Goal: Navigation & Orientation: Find specific page/section

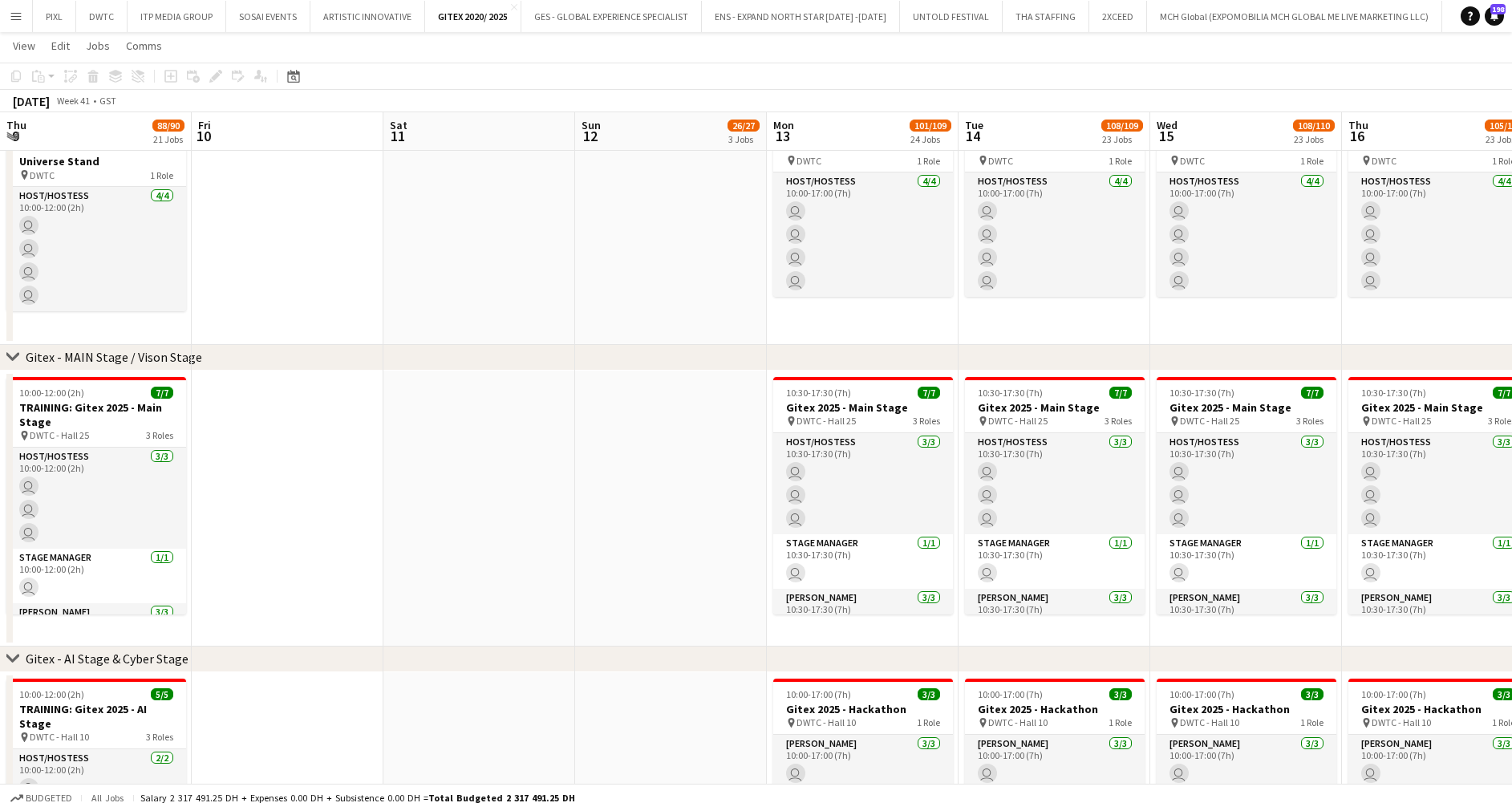
scroll to position [0, 401]
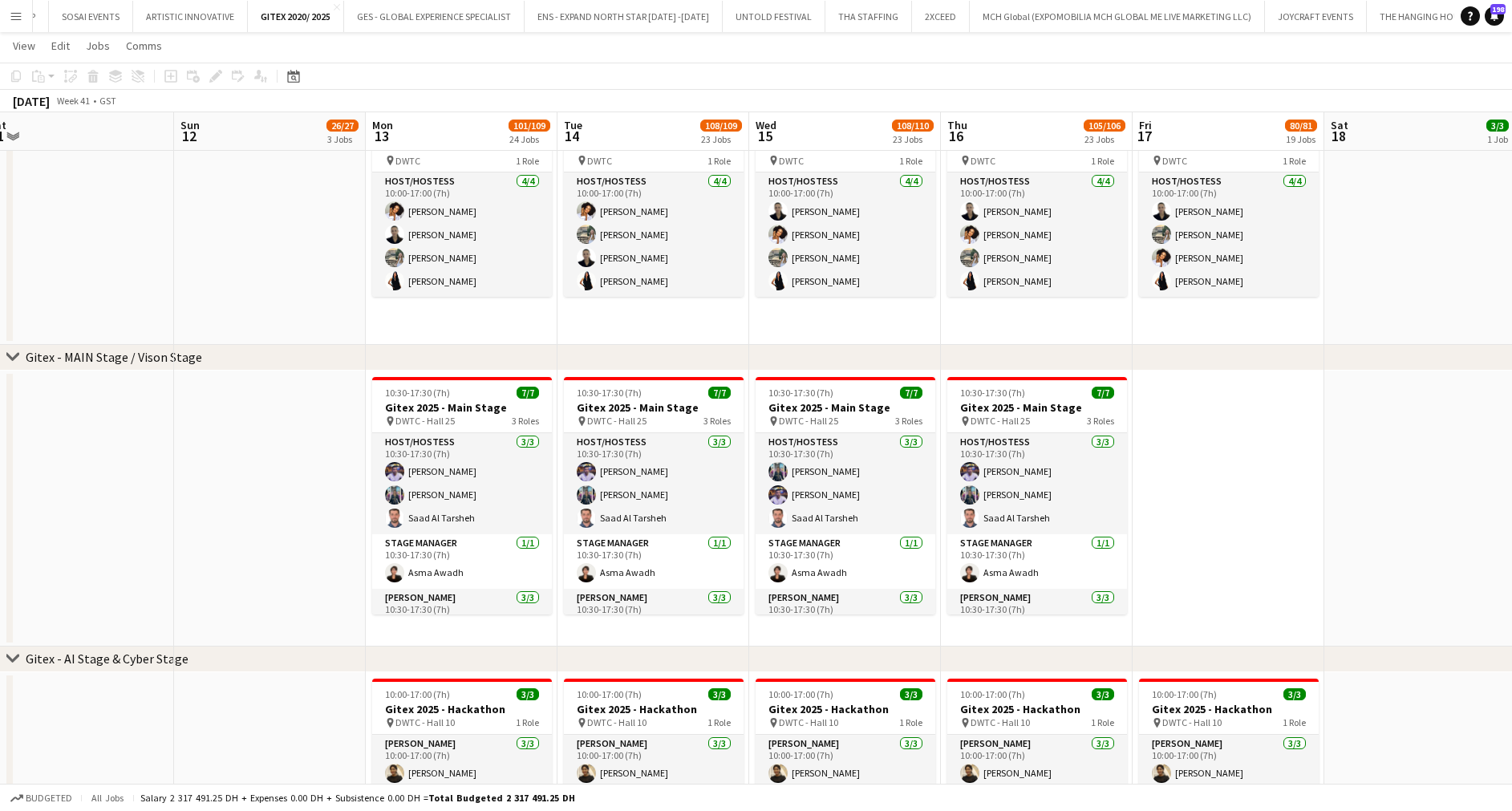
click at [1393, 40] on app-page-menu "View Day view expanded Day view collapsed Month view Date picker Jump to [DATE]…" at bounding box center [756, 48] width 1512 height 31
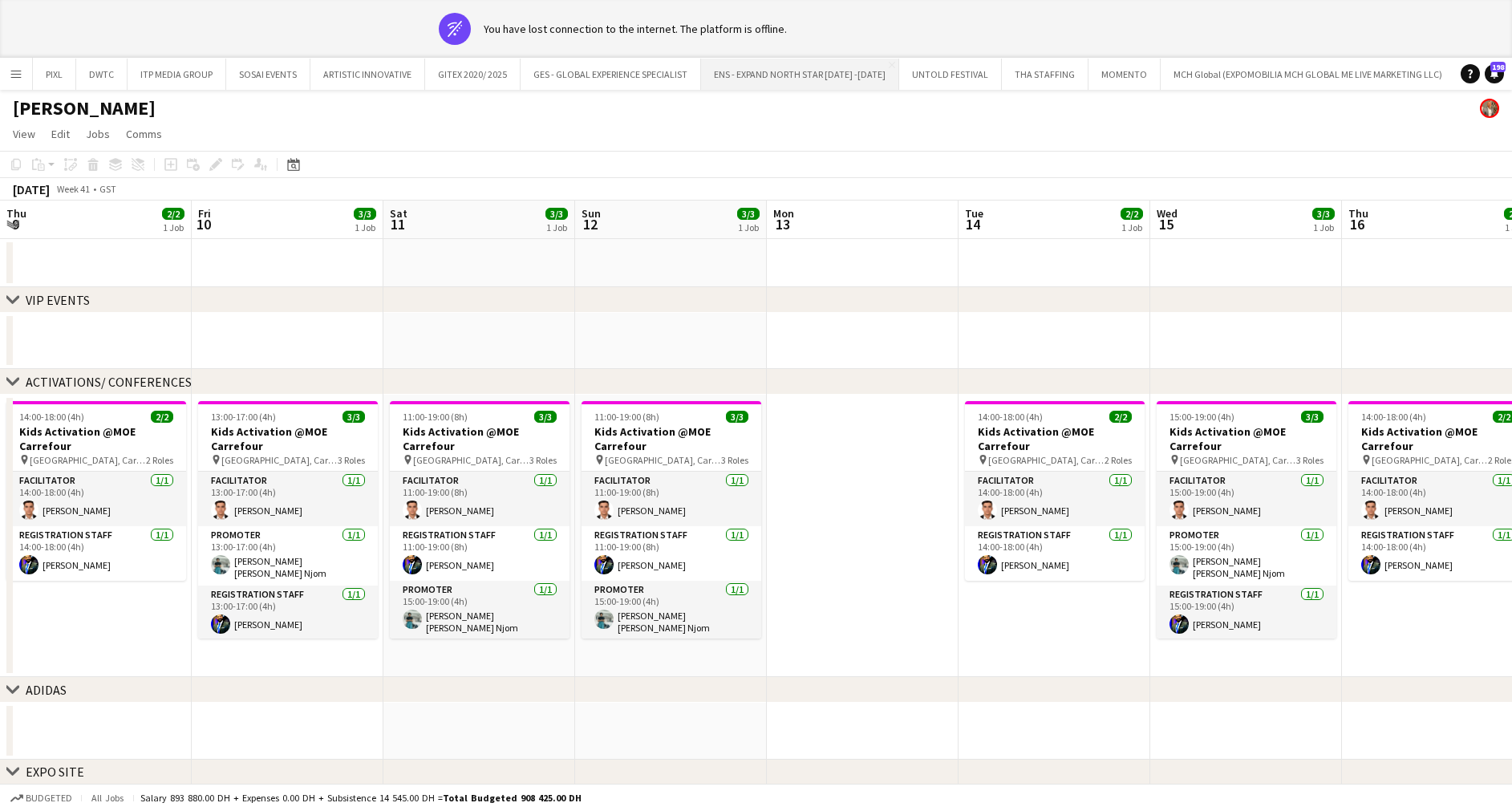
scroll to position [0, 484]
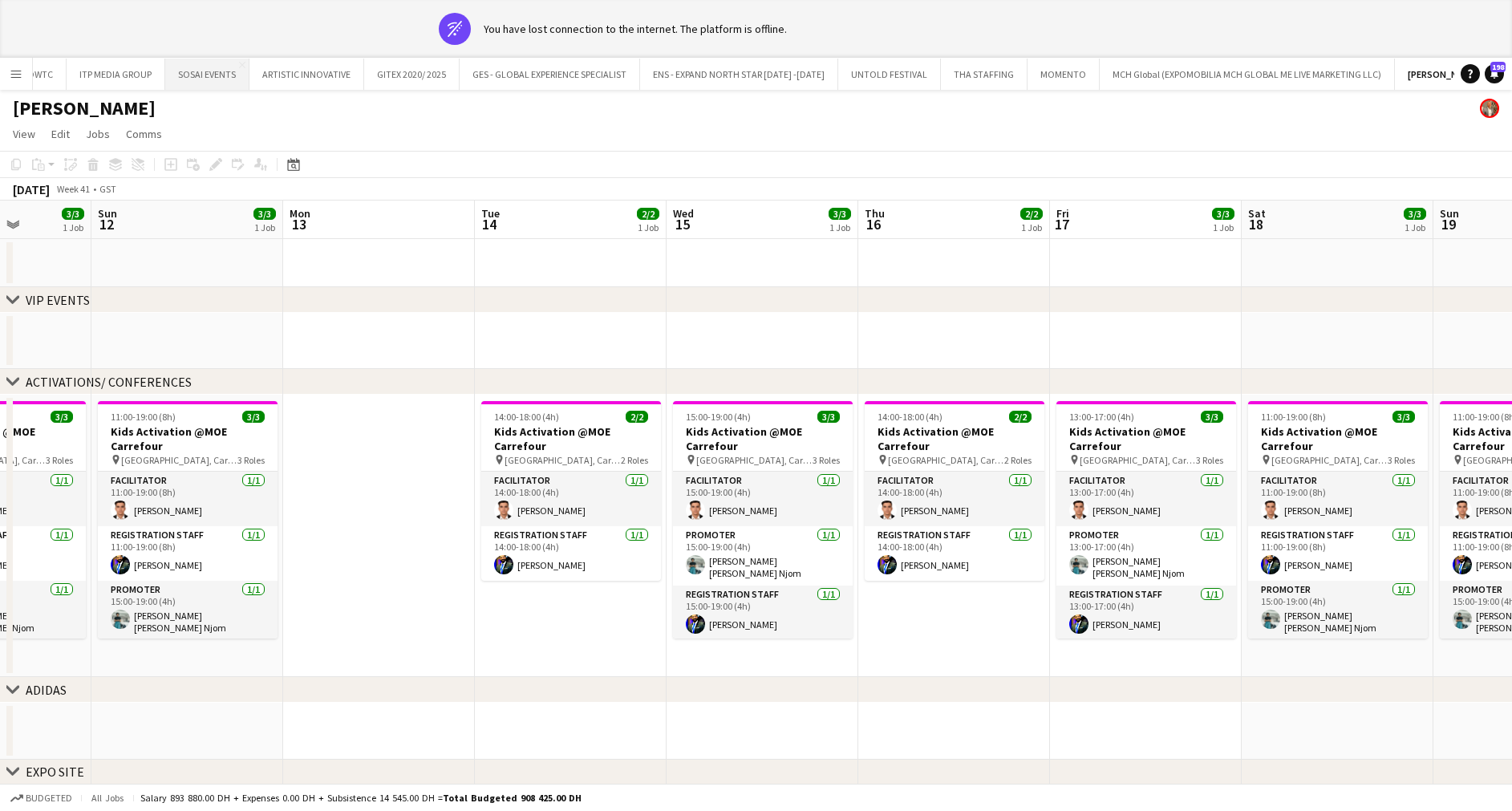
click at [217, 70] on button "SOSAI EVENTS Close" at bounding box center [207, 74] width 84 height 31
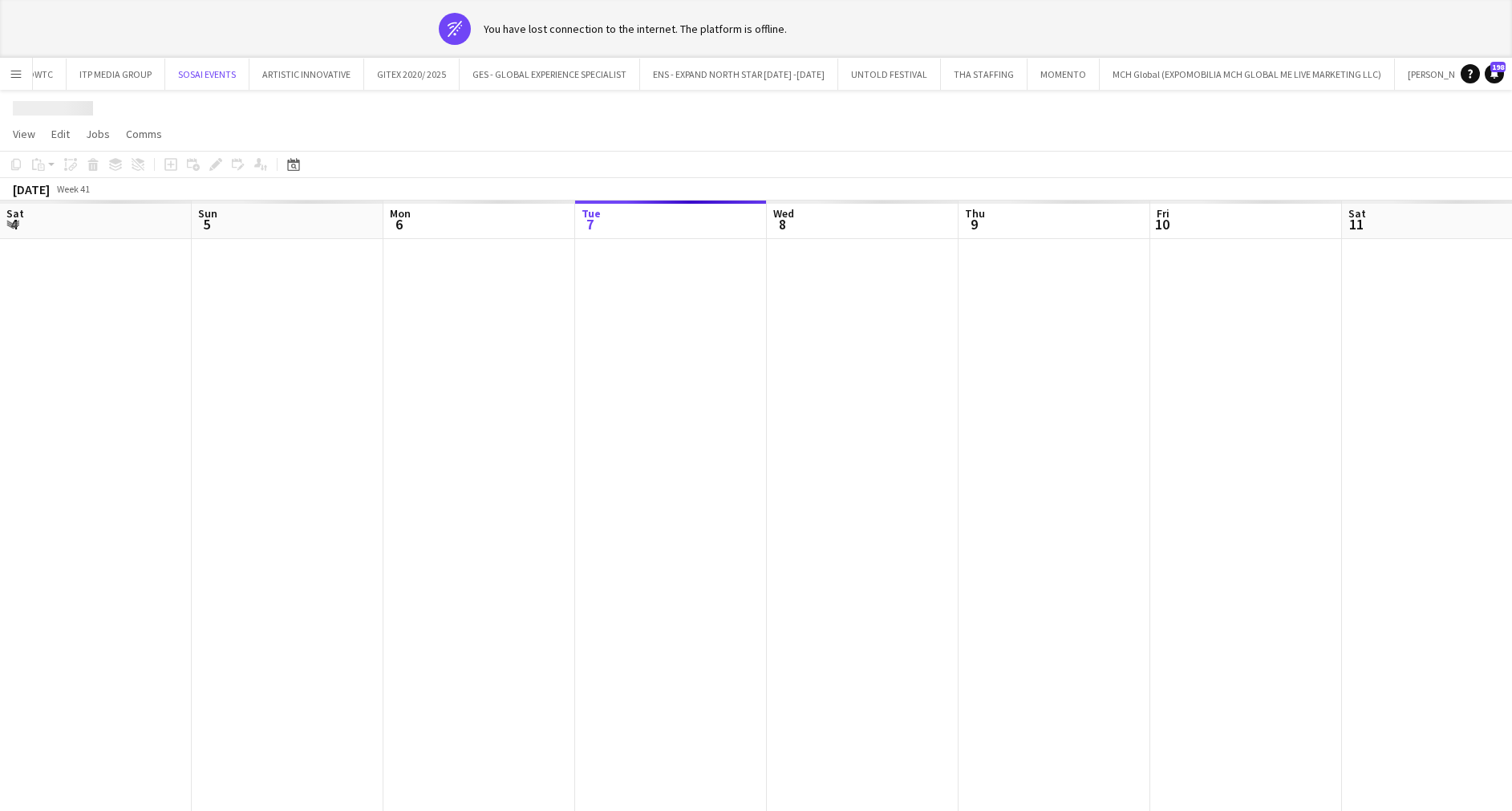
scroll to position [0, 384]
